Goal: Information Seeking & Learning: Compare options

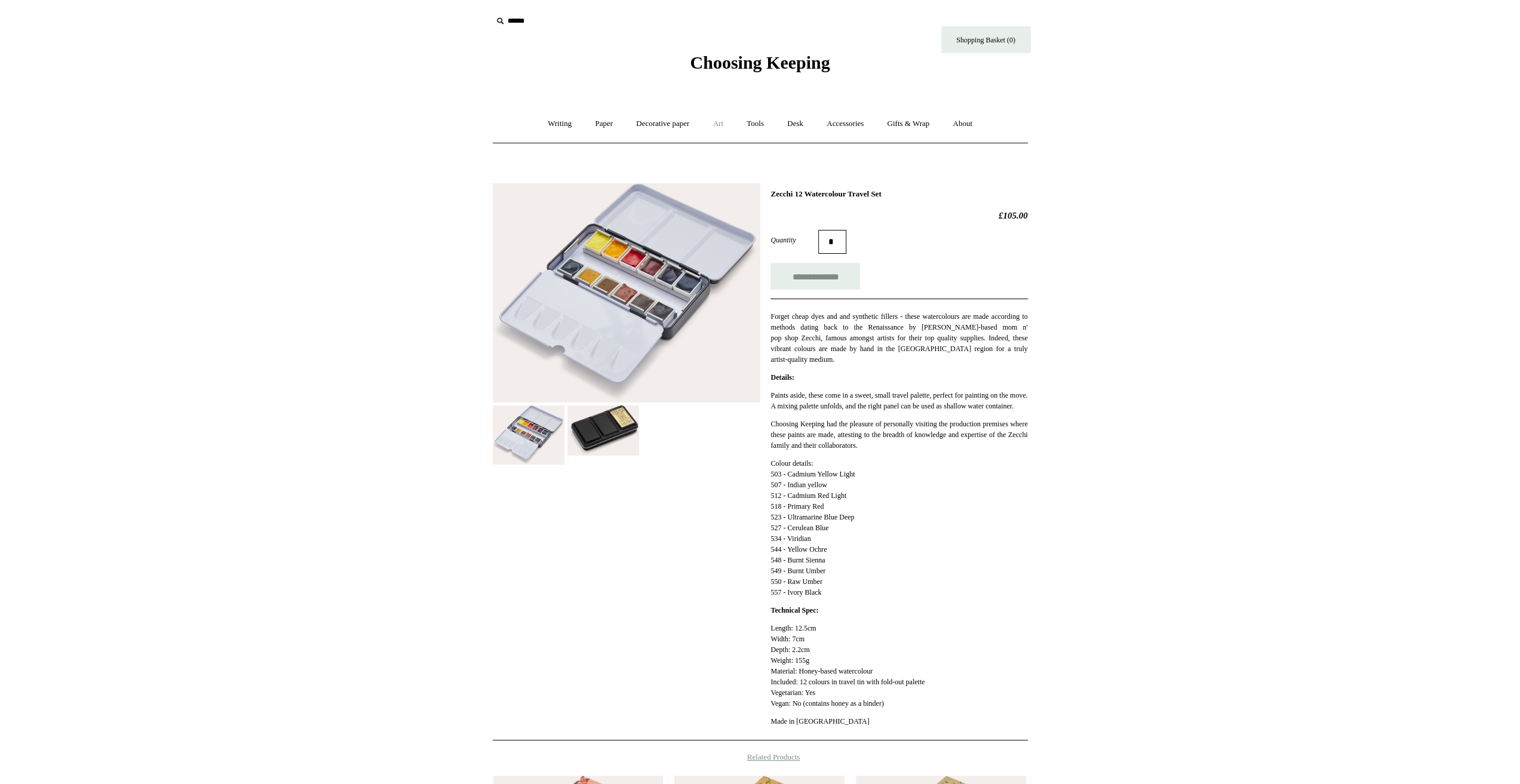
click at [714, 121] on link "Art +" at bounding box center [718, 124] width 32 height 32
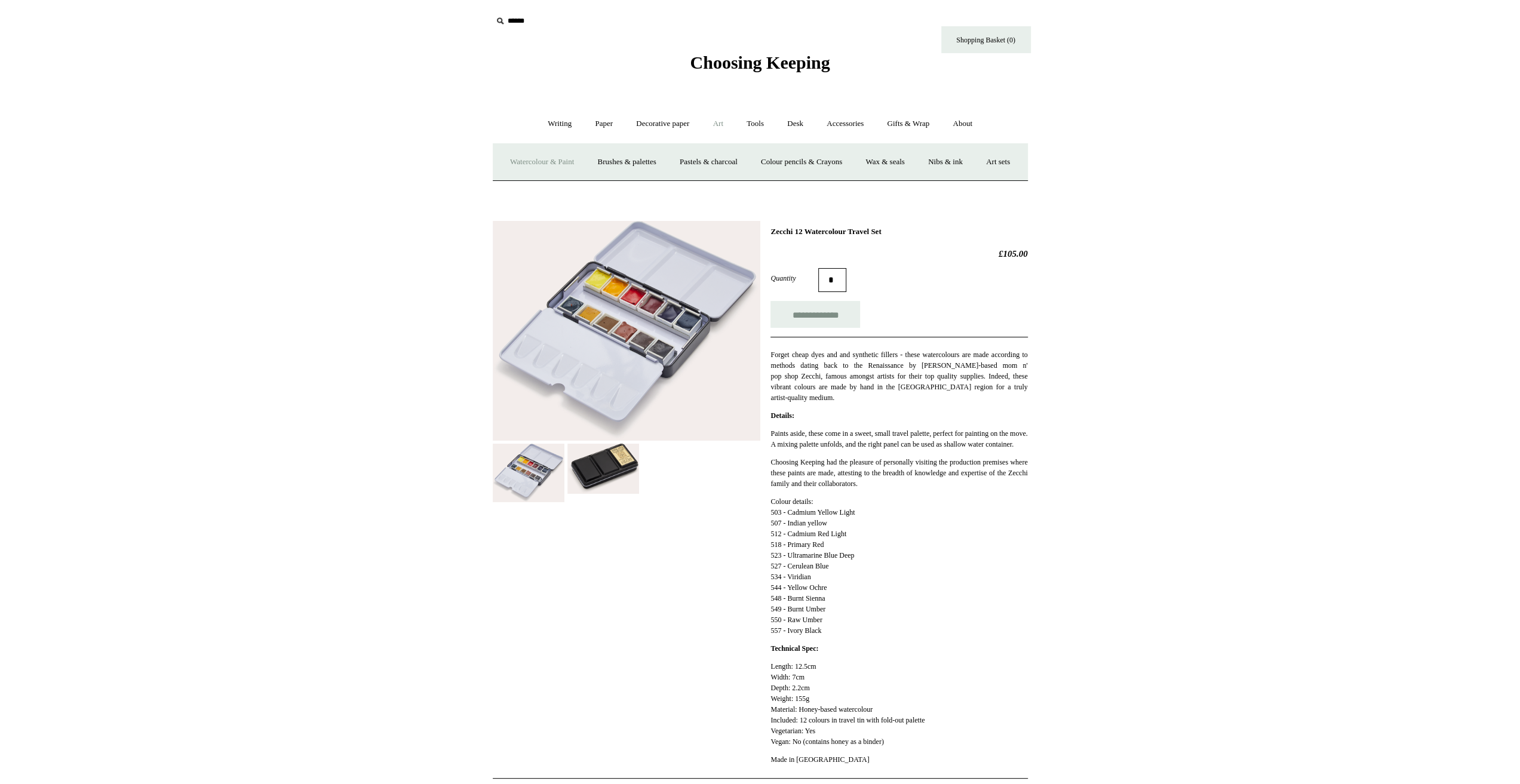
click at [569, 157] on link "Watercolour & Paint" at bounding box center [542, 163] width 86 height 32
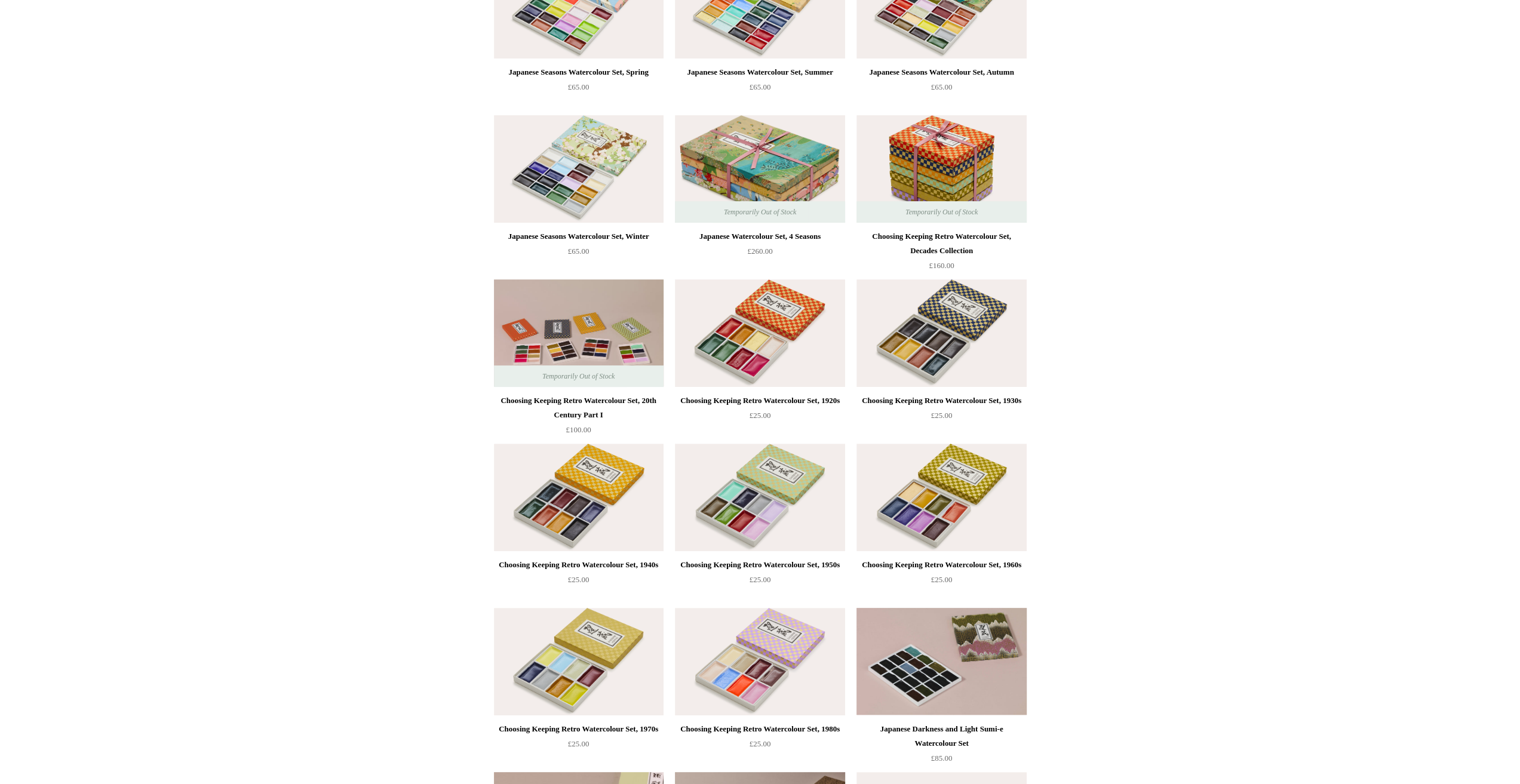
scroll to position [239, 0]
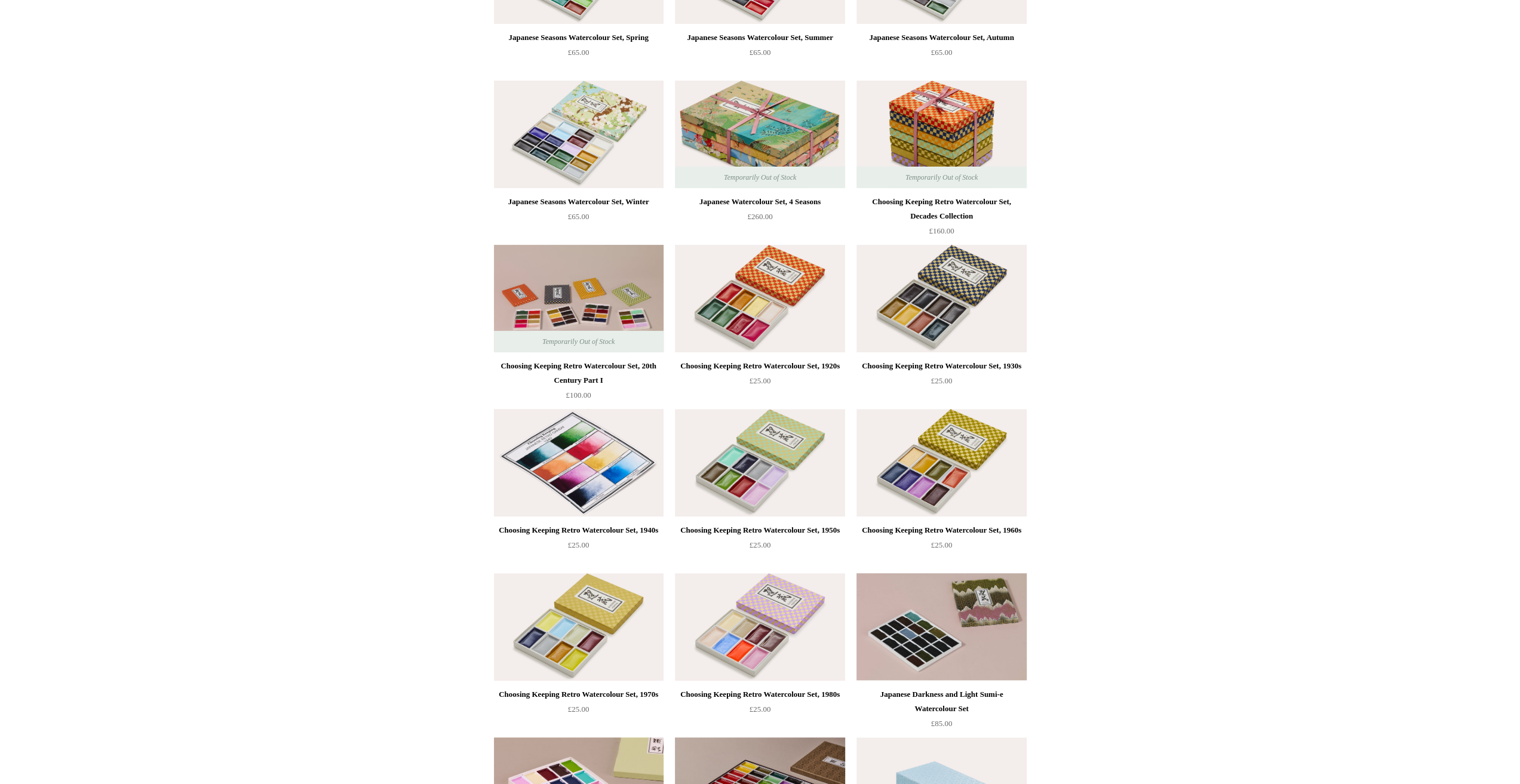
click at [574, 510] on img at bounding box center [579, 462] width 170 height 107
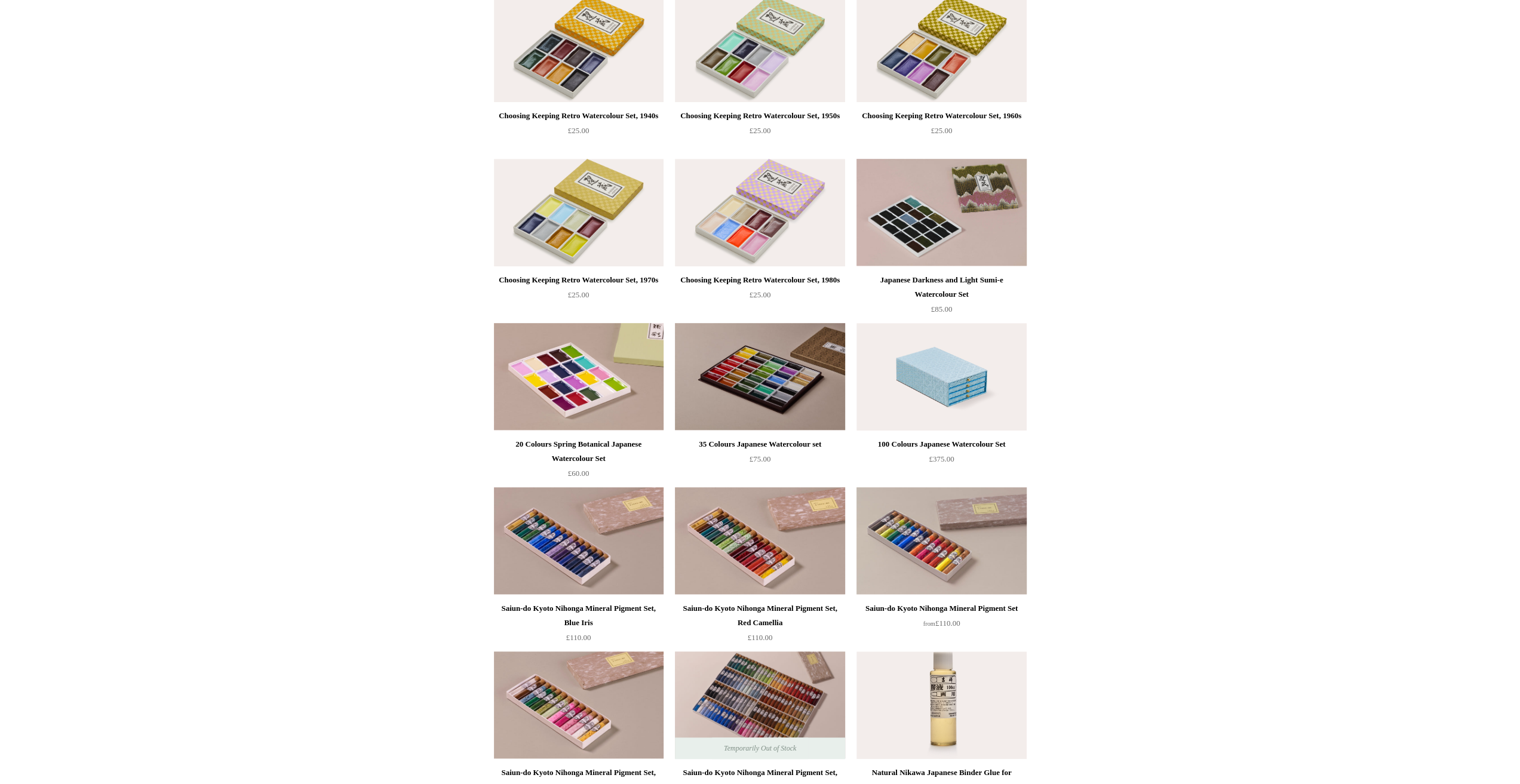
scroll to position [657, 0]
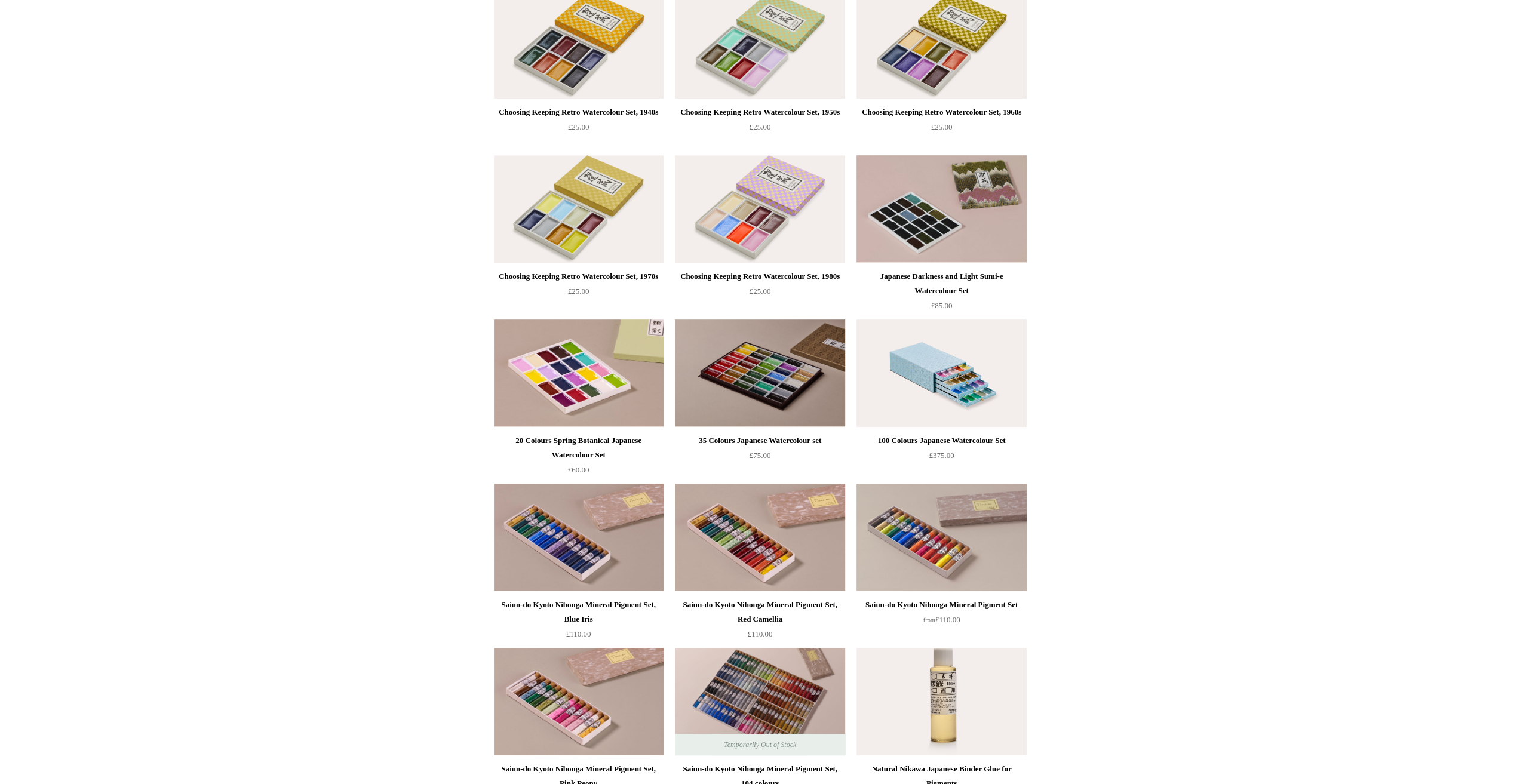
click at [944, 405] on img at bounding box center [942, 373] width 170 height 107
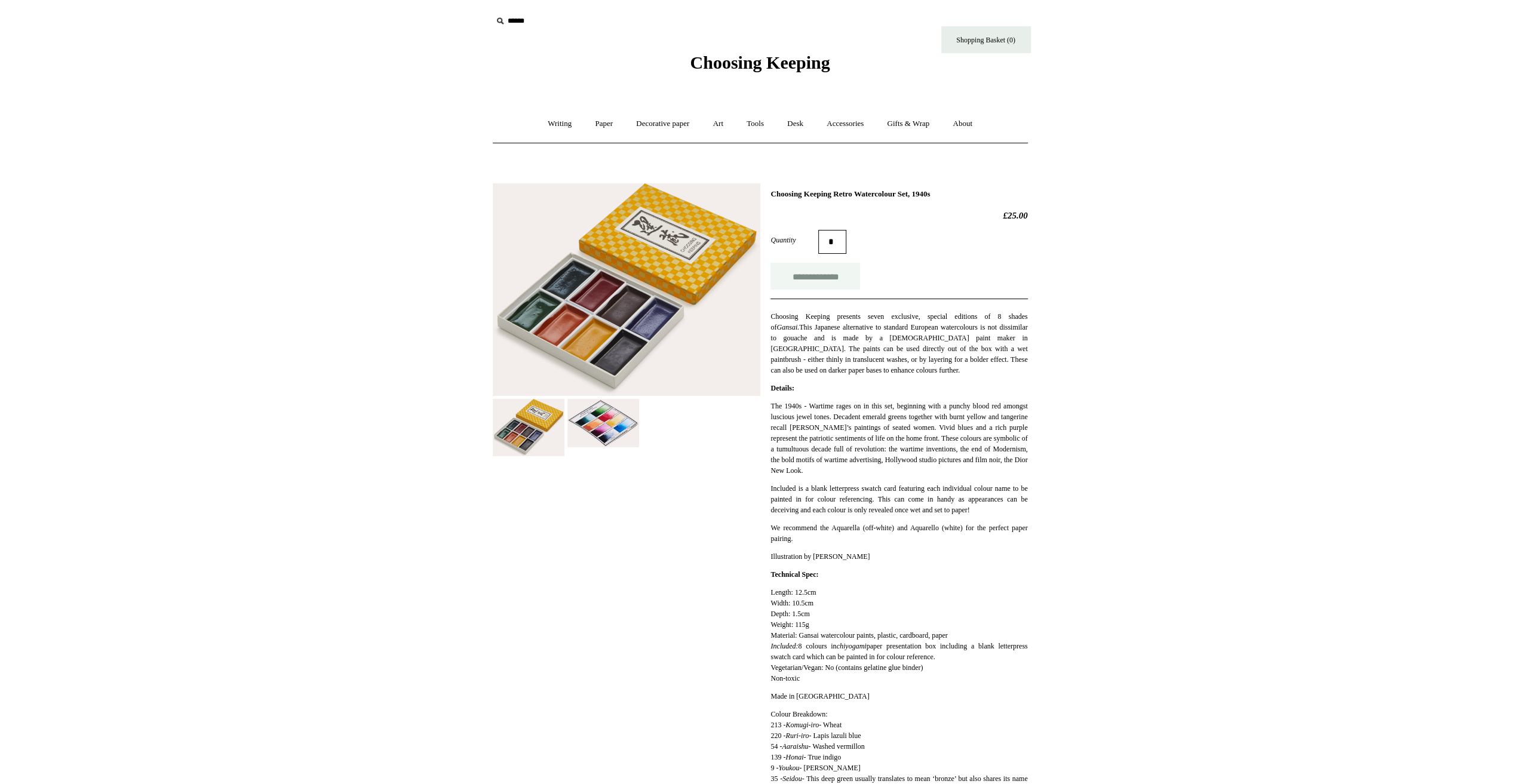
click at [840, 277] on input "**********" at bounding box center [815, 276] width 89 height 27
type input "**********"
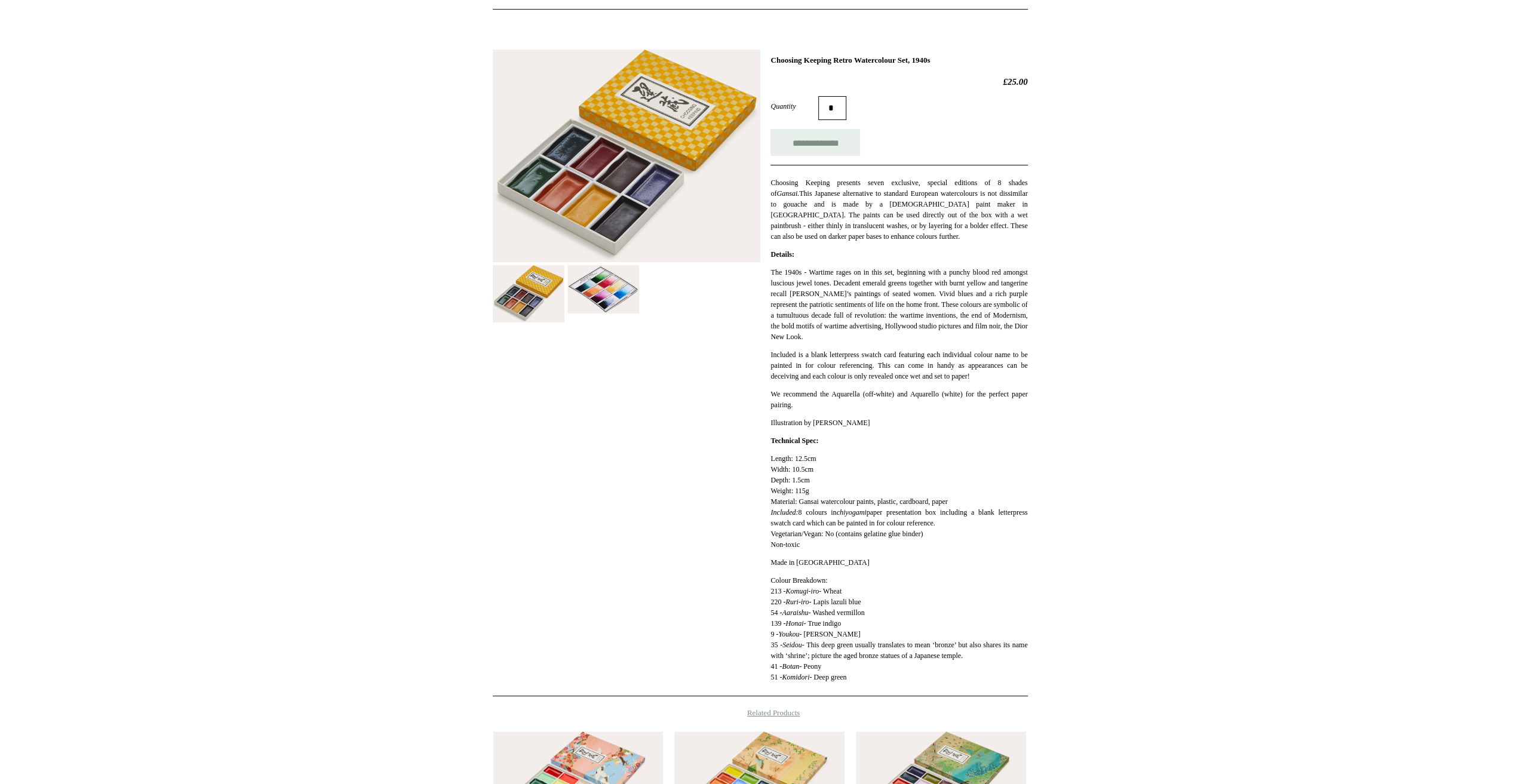
scroll to position [179, 0]
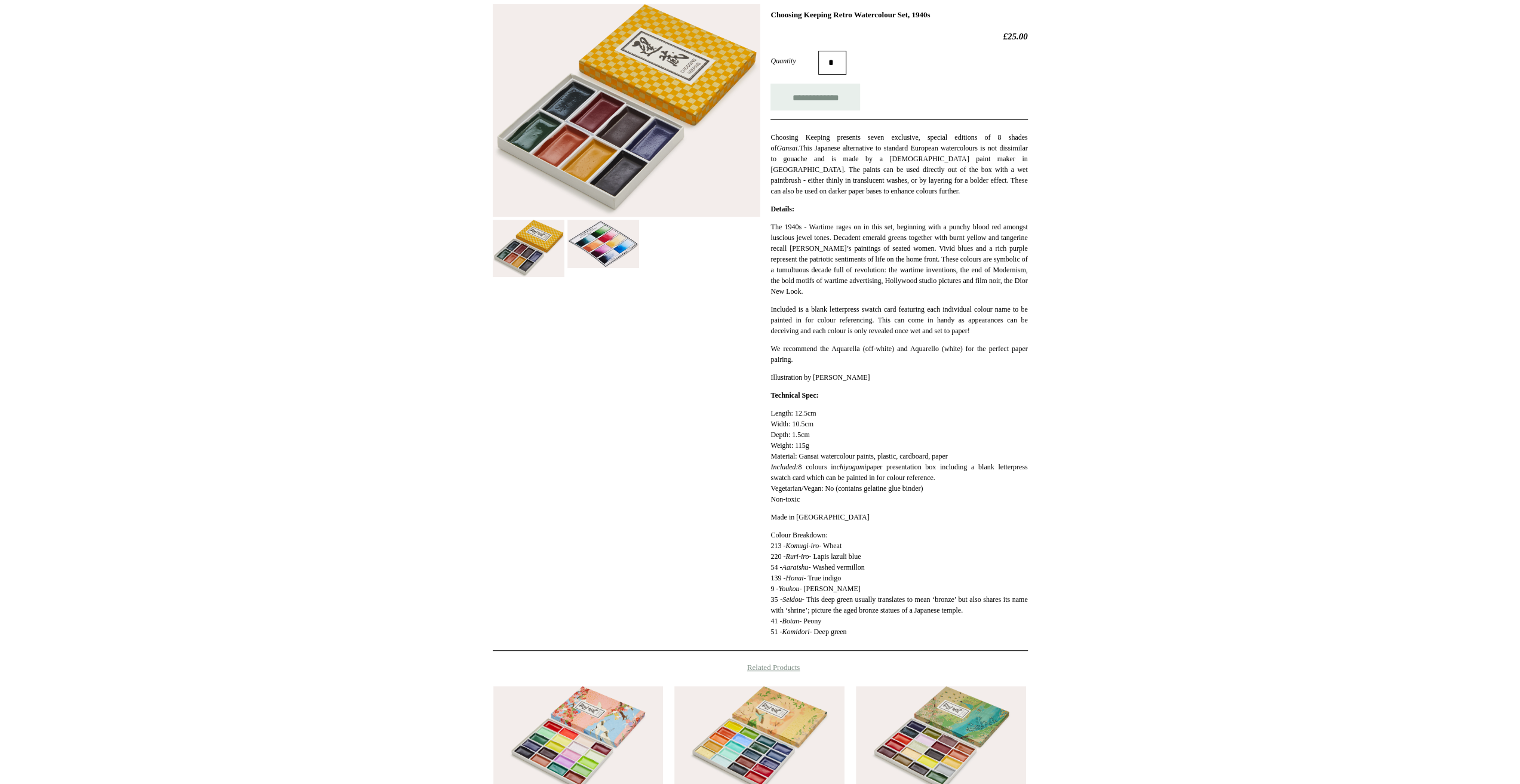
click at [614, 254] on img at bounding box center [603, 244] width 72 height 49
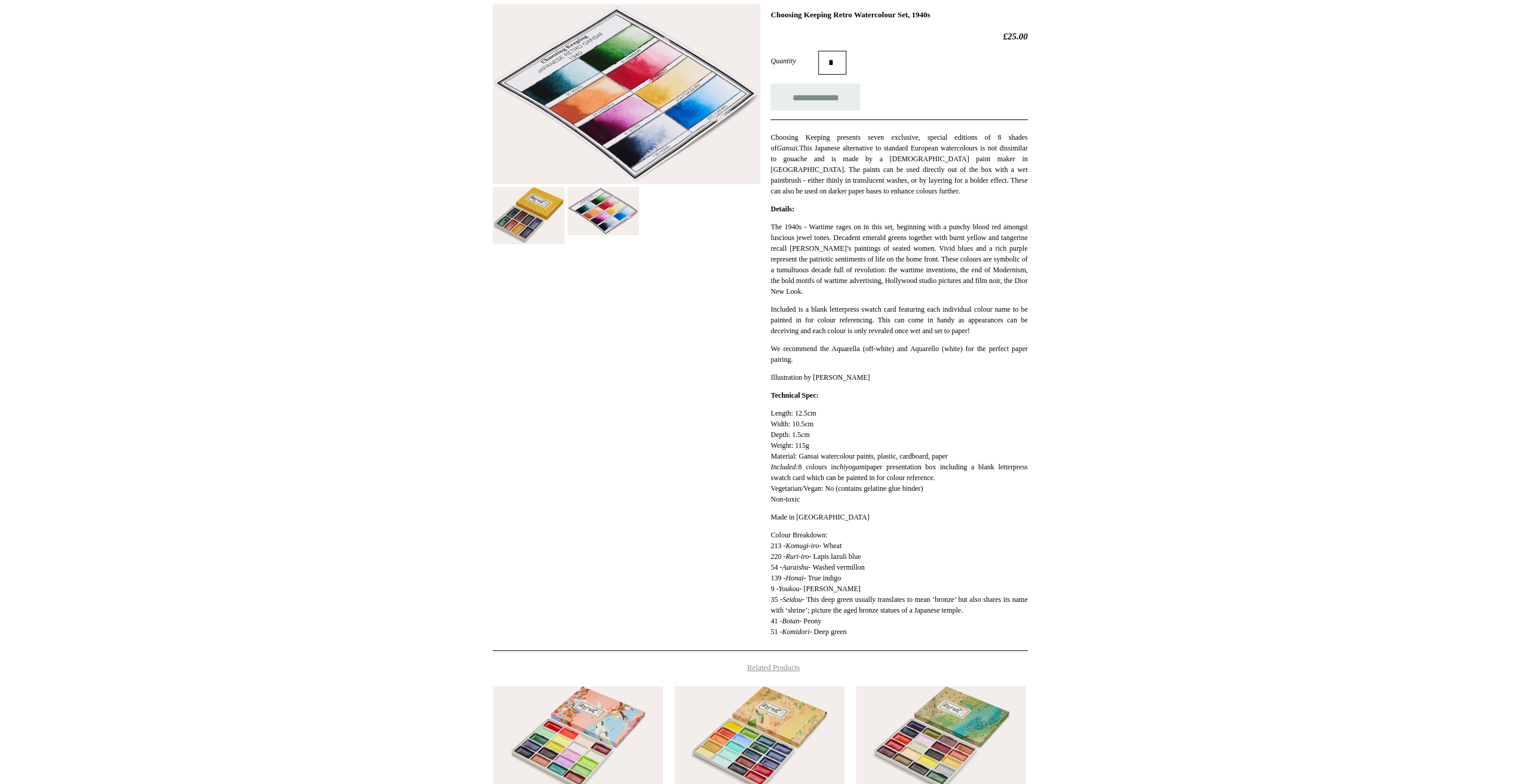
scroll to position [0, 0]
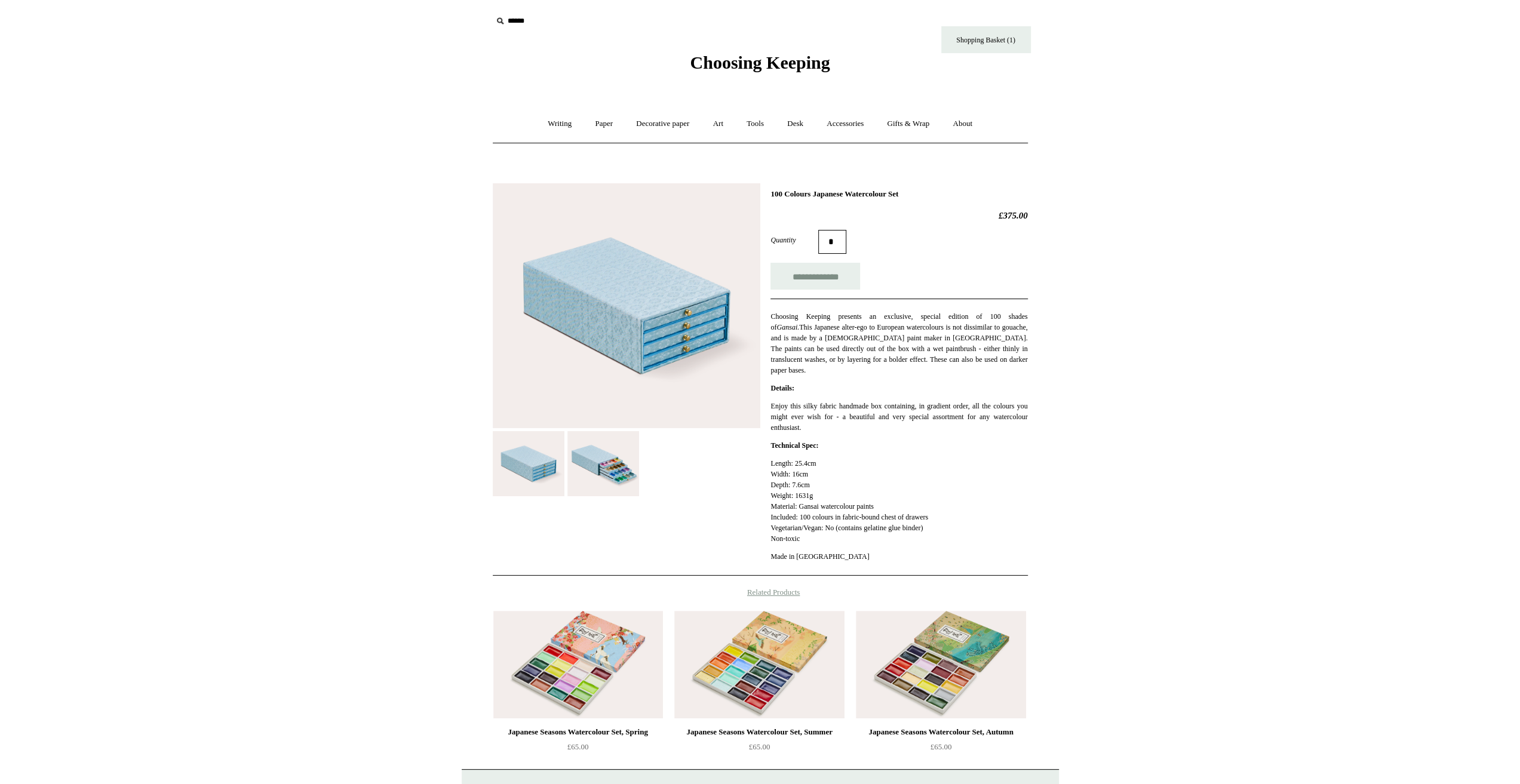
click at [596, 461] on img at bounding box center [603, 464] width 72 height 65
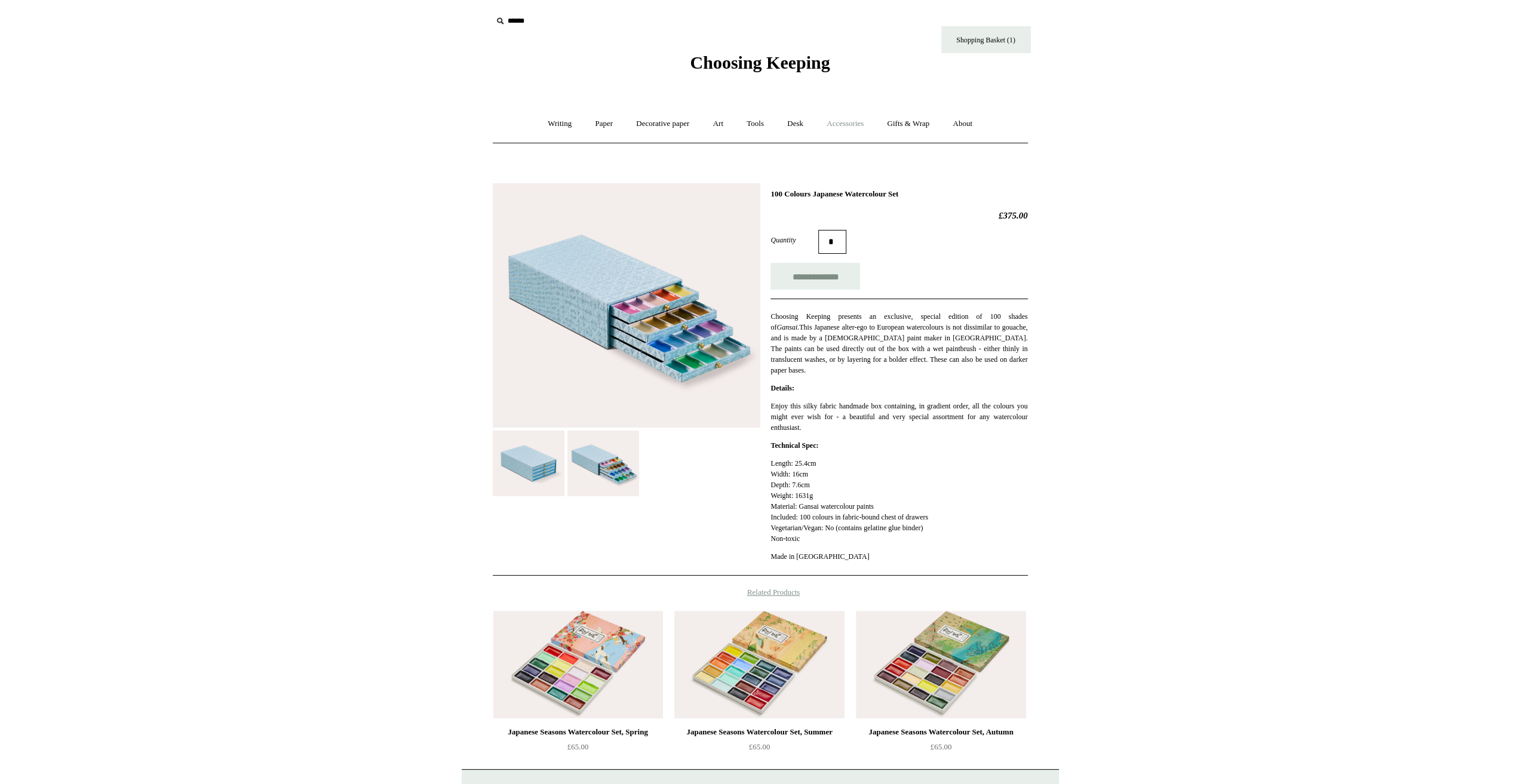
click at [863, 123] on link "Accessories +" at bounding box center [845, 124] width 59 height 32
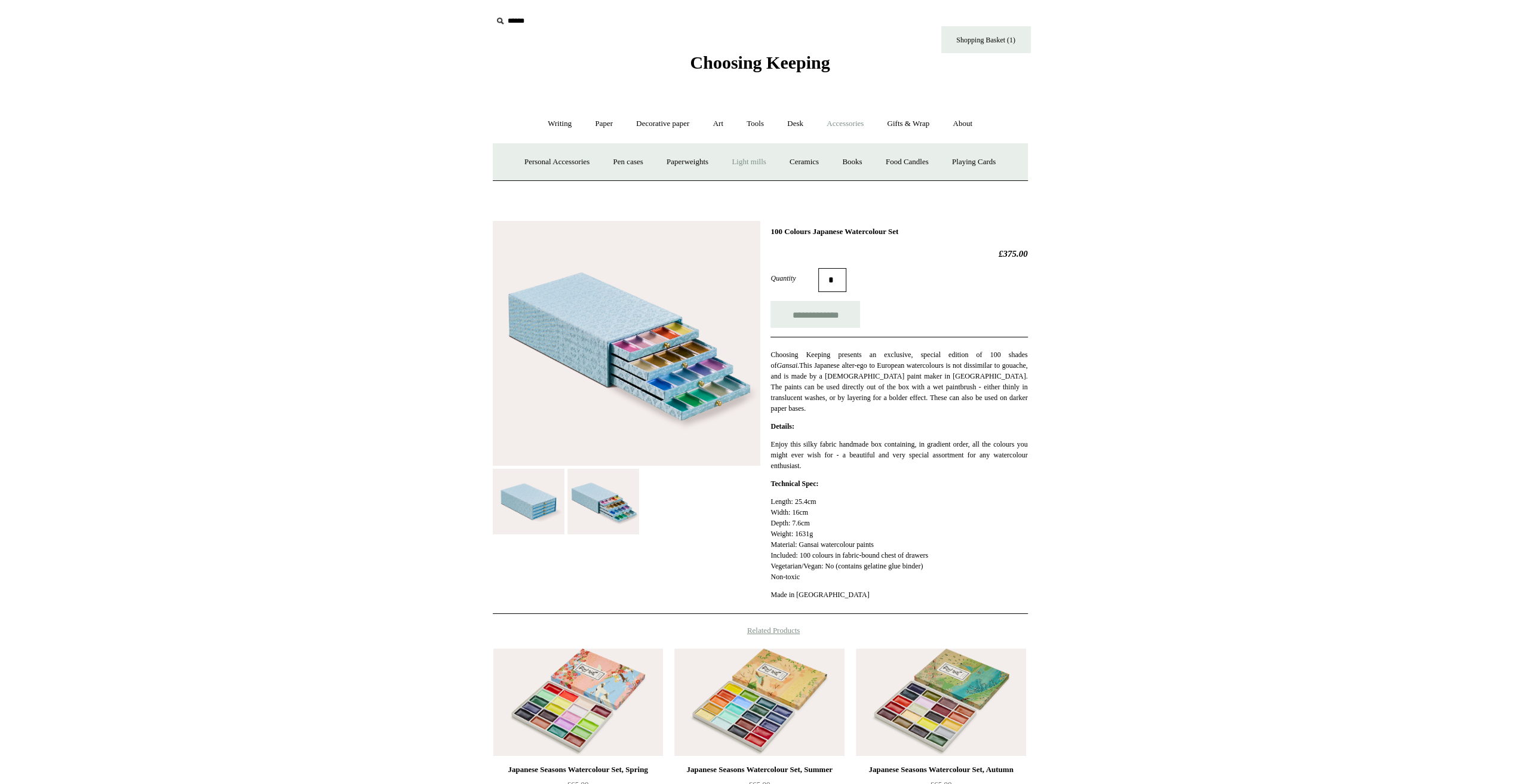
click at [736, 159] on link "Light mills" at bounding box center [749, 163] width 55 height 32
